Goal: Information Seeking & Learning: Check status

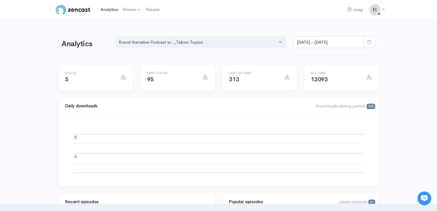
click at [111, 10] on link "Analytics" at bounding box center [109, 9] width 22 height 12
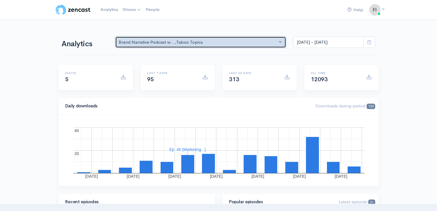
click at [282, 42] on button "Brand Narrative Podcast w... , Taboo Topics" at bounding box center [200, 43] width 171 height 12
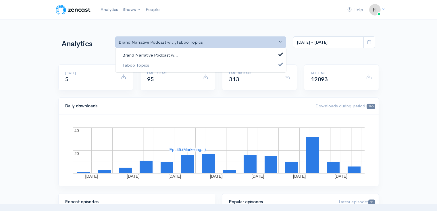
click at [281, 53] on span at bounding box center [281, 54] width 2 height 4
select select "13061"
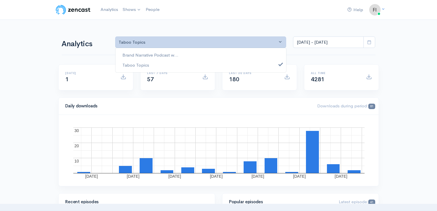
click at [370, 43] on icon at bounding box center [370, 42] width 4 height 4
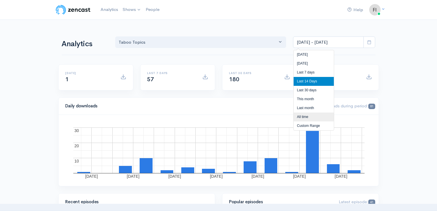
click at [312, 118] on li "All time" at bounding box center [314, 117] width 40 height 9
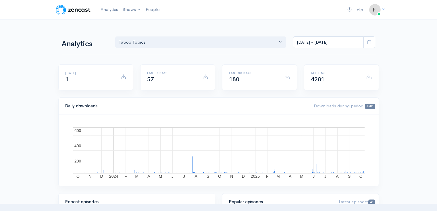
click at [372, 42] on span at bounding box center [370, 43] width 12 height 12
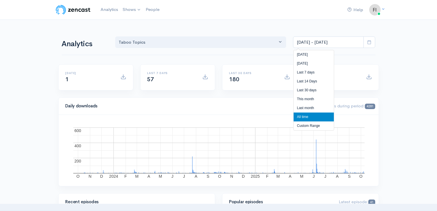
click at [313, 124] on li "Custom Range" at bounding box center [314, 126] width 40 height 9
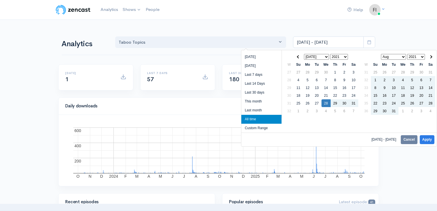
click at [346, 57] on select "2021 2022 2023 2024 2025" at bounding box center [339, 57] width 18 height 6
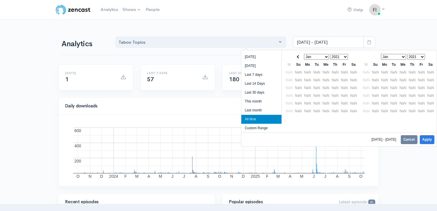
click at [326, 56] on select "Jan Feb Mar Apr May Jun [DATE] Aug Sep Oct Nov Dec" at bounding box center [316, 57] width 25 height 6
click at [265, 129] on li "Custom Range" at bounding box center [262, 128] width 40 height 9
click at [326, 57] on select "Jan Feb Mar Apr May Jun [DATE] Aug Sep Oct Nov Dec" at bounding box center [316, 57] width 25 height 6
click at [345, 55] on select "2021 2022 2023 2024 2025" at bounding box center [339, 57] width 18 height 6
click at [404, 56] on select "Jan Feb Mar Apr May Jun [DATE] Aug Sep Oct Nov Dec" at bounding box center [393, 57] width 25 height 6
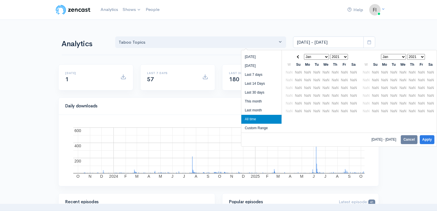
click at [423, 56] on select "2021 2022 2023 2024 2025" at bounding box center [417, 57] width 18 height 6
click at [328, 41] on input "[DATE] - [DATE]" at bounding box center [328, 43] width 71 height 12
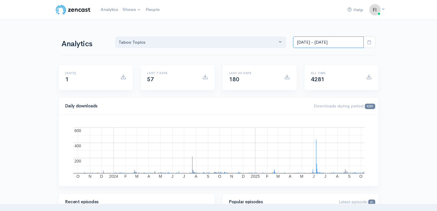
click at [307, 41] on input "[DATE] - [DATE]" at bounding box center [328, 43] width 71 height 12
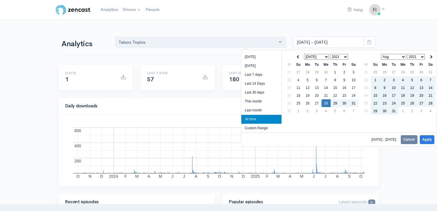
click at [326, 55] on select "Jan Feb Mar Apr May Jun [DATE] Aug Sep Oct Nov Dec" at bounding box center [316, 57] width 25 height 6
click at [346, 57] on select "2021 2022 2023 2024 2025" at bounding box center [339, 57] width 18 height 6
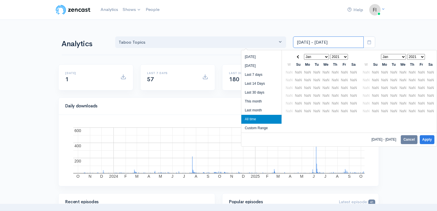
click at [317, 41] on input "[DATE] - [DATE]" at bounding box center [328, 43] width 71 height 12
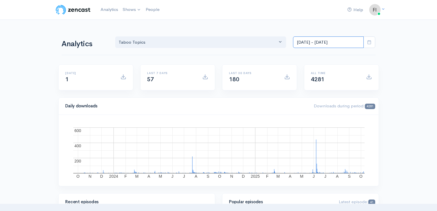
click at [317, 41] on input "[DATE] - [DATE]" at bounding box center [328, 43] width 71 height 12
click at [372, 42] on icon at bounding box center [370, 42] width 4 height 4
click at [370, 40] on icon at bounding box center [370, 42] width 4 height 4
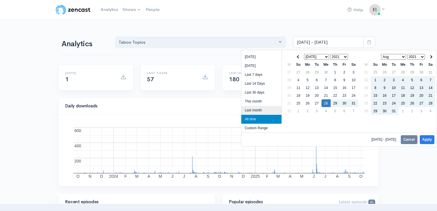
click at [260, 107] on li "Last month" at bounding box center [262, 110] width 40 height 9
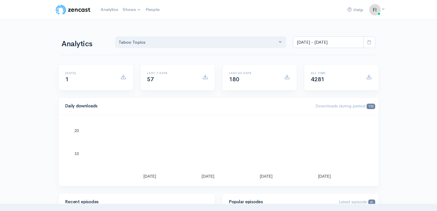
click at [369, 40] on icon at bounding box center [370, 42] width 4 height 4
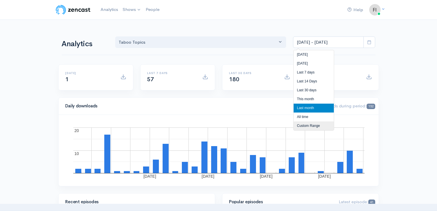
click at [310, 126] on li "Custom Range" at bounding box center [314, 126] width 40 height 9
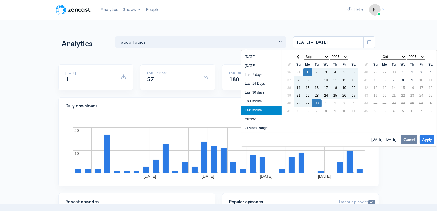
click at [345, 56] on select "2021 2022 2023 2024 2025" at bounding box center [339, 57] width 18 height 6
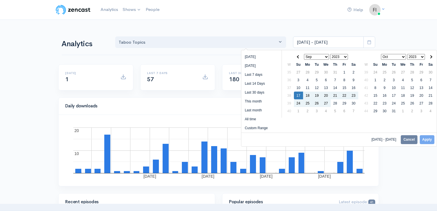
click at [423, 56] on select "2023 2024 2025" at bounding box center [417, 57] width 18 height 6
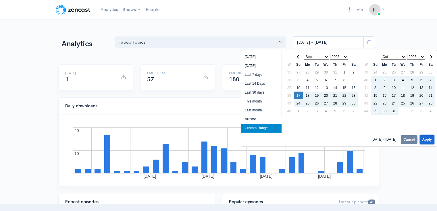
click at [427, 139] on button "Apply" at bounding box center [427, 139] width 15 height 9
type input "[DATE] - [DATE]"
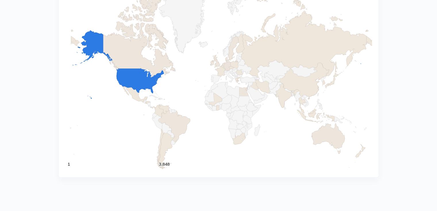
scroll to position [659, 0]
